Goal: Navigation & Orientation: Find specific page/section

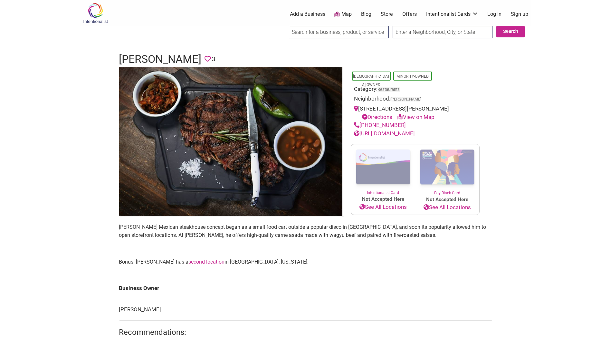
click at [384, 134] on link "https://asaderoprime.com/" at bounding box center [384, 133] width 61 height 6
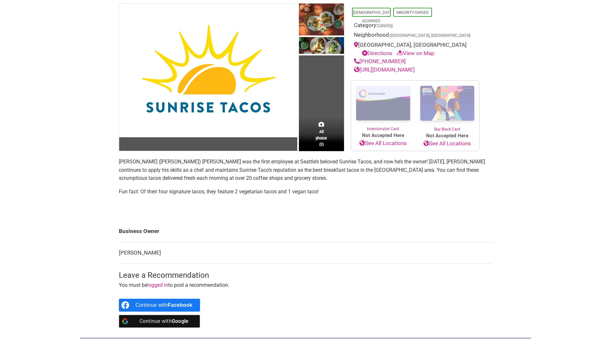
scroll to position [64, 0]
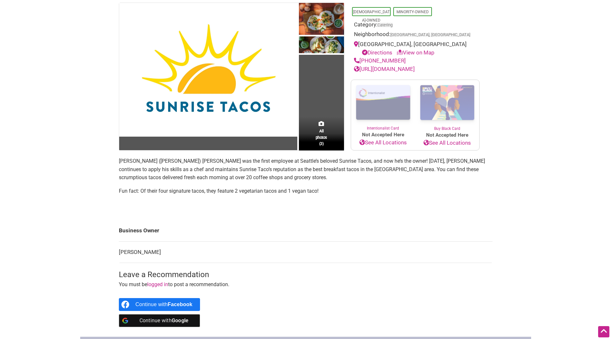
click at [415, 70] on link "http://www.sunrisetacosseattle.com/" at bounding box center [384, 69] width 61 height 6
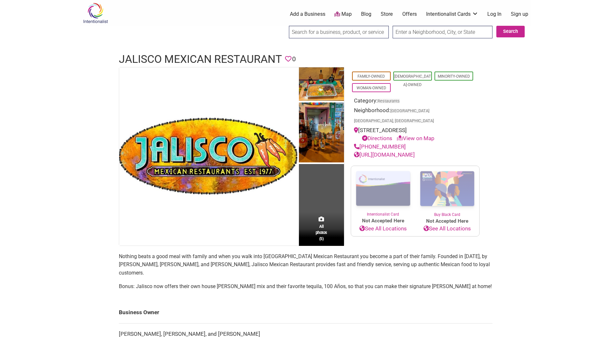
click at [394, 153] on link "[URL][DOMAIN_NAME]" at bounding box center [384, 154] width 61 height 6
click at [408, 152] on link "[URL][DOMAIN_NAME]" at bounding box center [384, 154] width 61 height 6
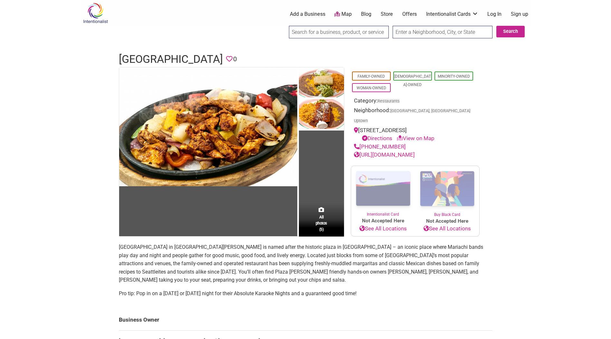
click at [389, 151] on link "https://www.pgaribaldi.com/" at bounding box center [384, 154] width 61 height 6
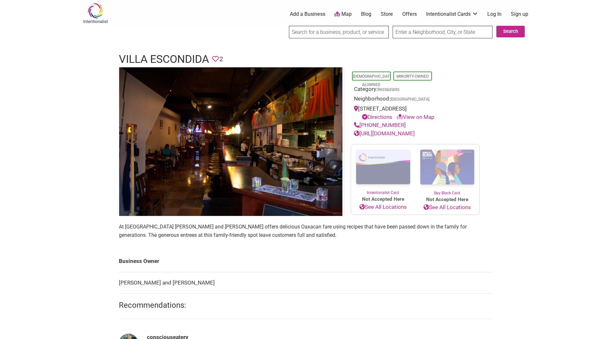
click at [365, 130] on link "[URL][DOMAIN_NAME]" at bounding box center [384, 133] width 61 height 6
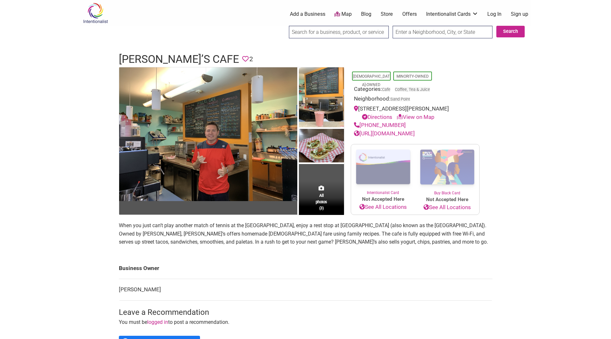
click at [380, 133] on link "[URL][DOMAIN_NAME]" at bounding box center [384, 133] width 61 height 6
